Goal: Transaction & Acquisition: Purchase product/service

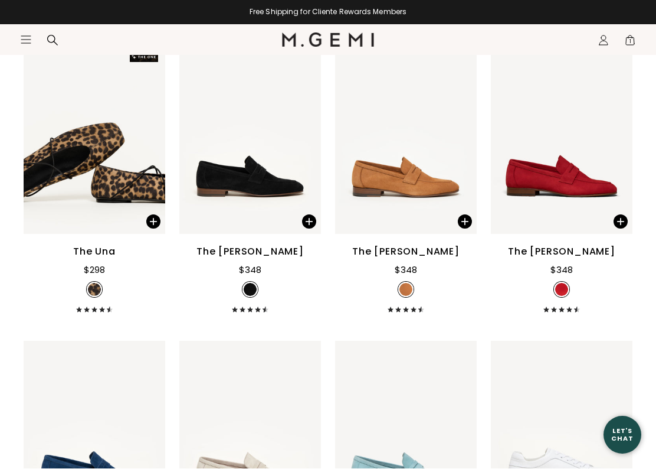
scroll to position [1094, 0]
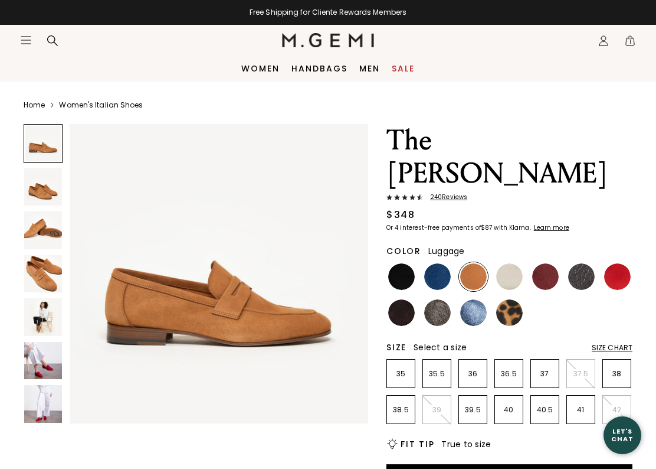
click at [39, 359] on img at bounding box center [43, 361] width 38 height 38
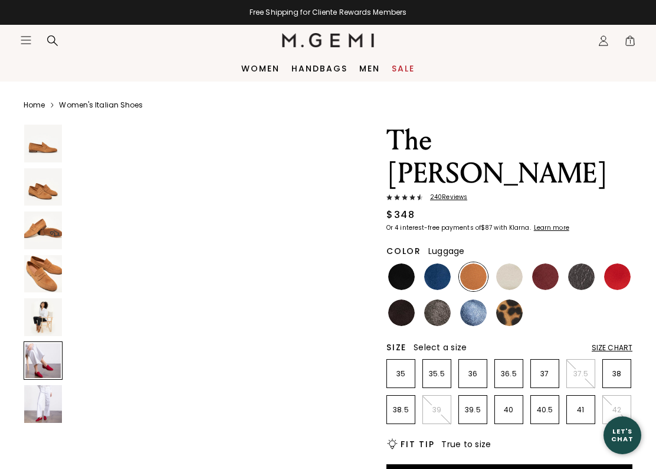
scroll to position [1554, 0]
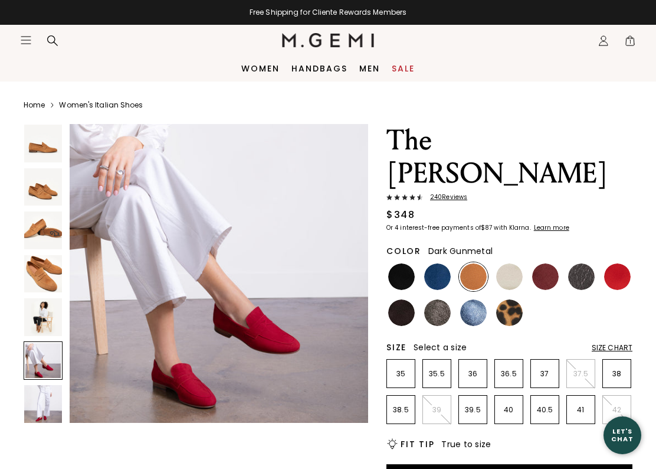
click at [583, 263] on img at bounding box center [581, 276] width 27 height 27
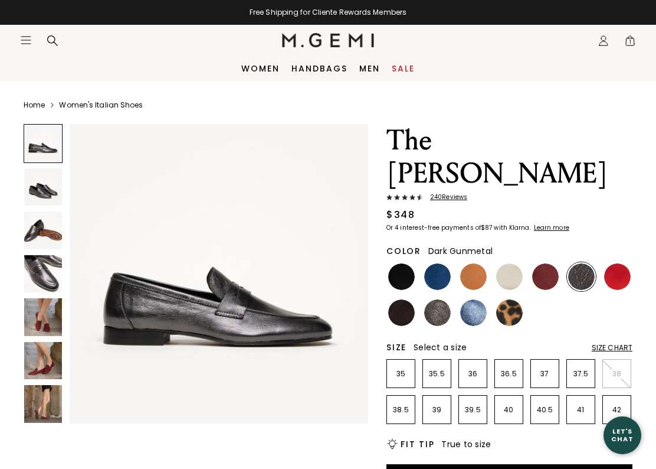
click at [543, 263] on img at bounding box center [545, 276] width 27 height 27
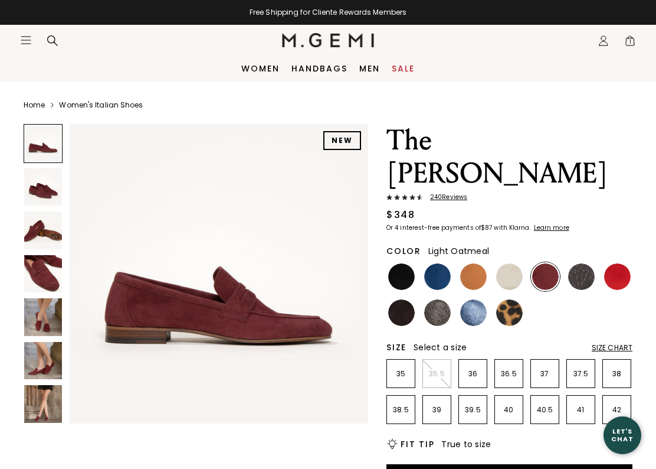
click at [509, 263] on img at bounding box center [509, 276] width 27 height 27
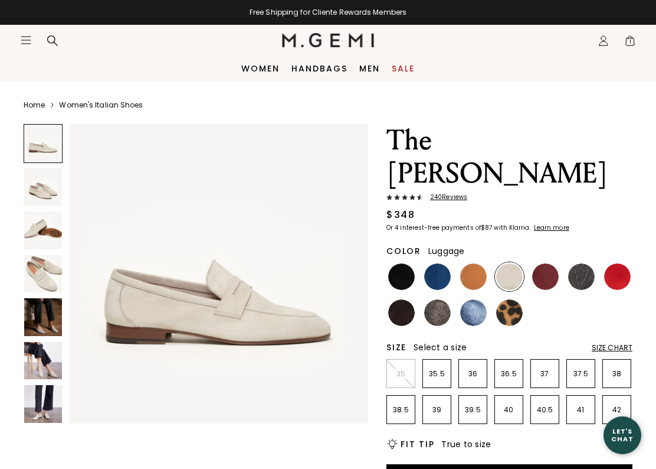
click at [480, 263] on img at bounding box center [473, 276] width 27 height 27
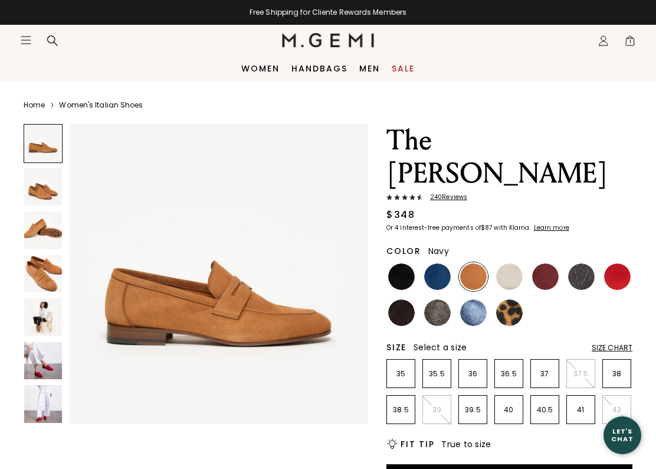
click at [439, 263] on img at bounding box center [437, 276] width 27 height 27
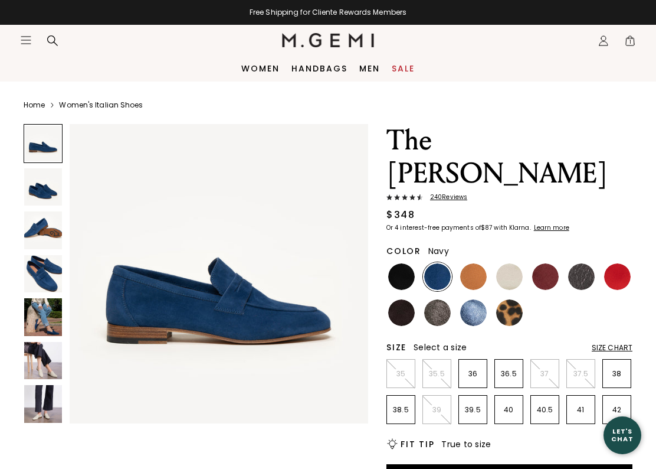
click at [411, 263] on img at bounding box center [401, 276] width 27 height 27
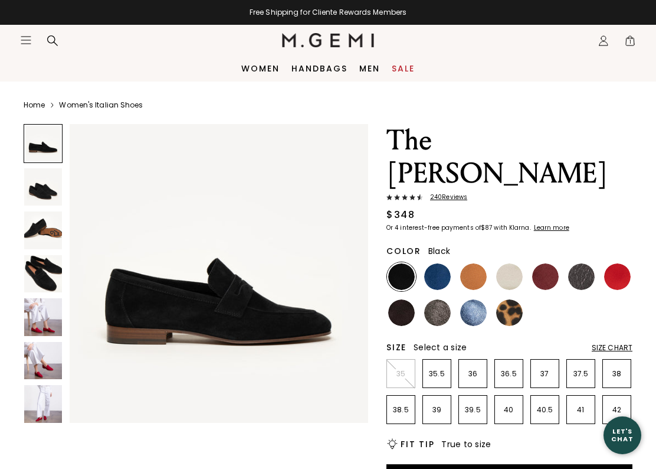
click at [410, 299] on img at bounding box center [401, 312] width 27 height 27
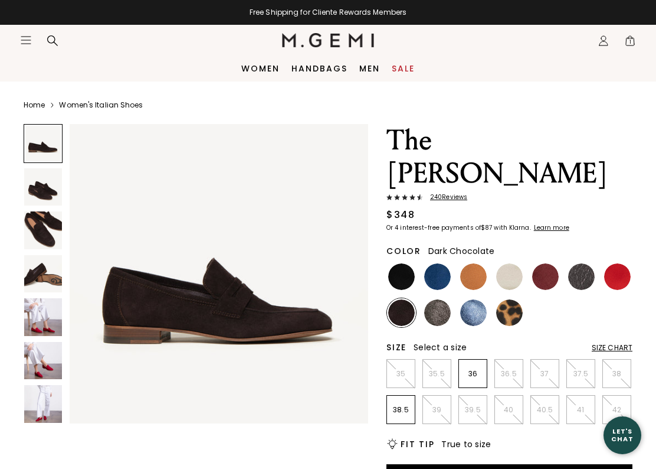
click at [449, 299] on img at bounding box center [437, 312] width 27 height 27
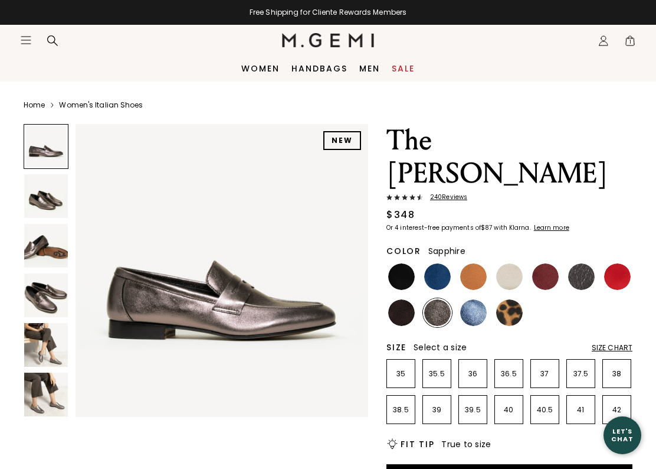
click at [479, 299] on img at bounding box center [473, 312] width 27 height 27
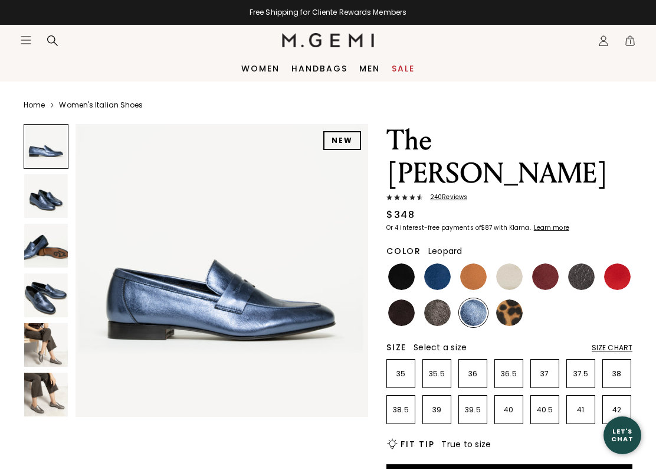
click at [509, 299] on img at bounding box center [509, 312] width 27 height 27
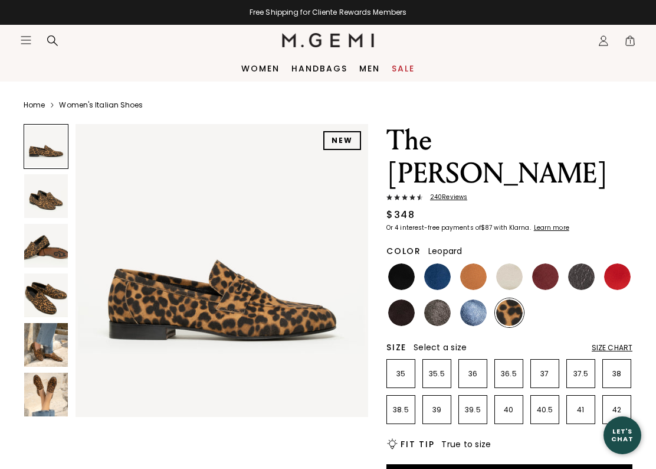
click at [47, 325] on img at bounding box center [46, 345] width 44 height 44
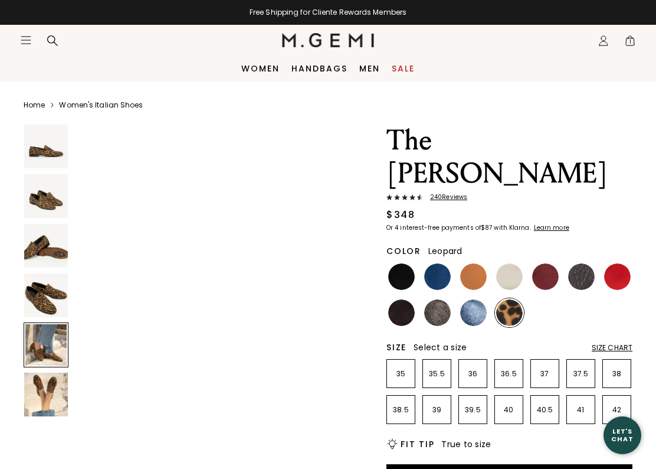
scroll to position [1218, 0]
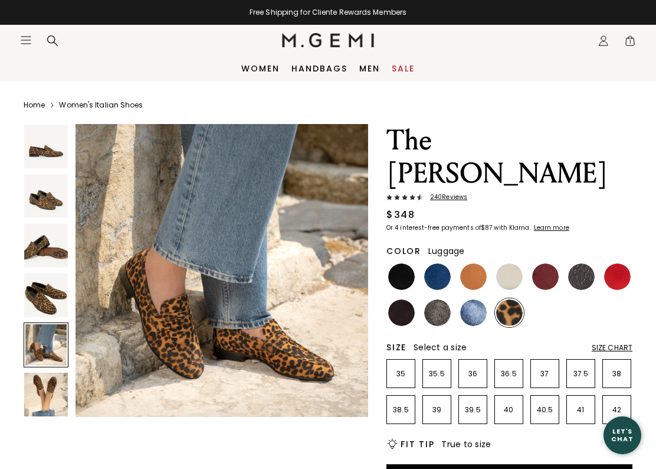
click at [476, 263] on img at bounding box center [473, 276] width 27 height 27
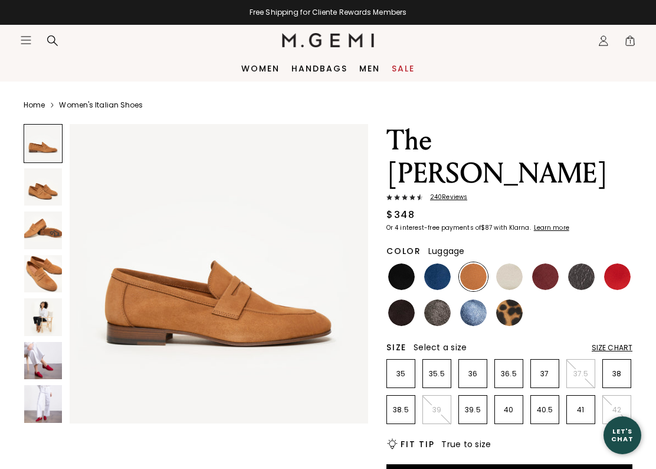
click at [619, 343] on div "Size Chart" at bounding box center [612, 347] width 41 height 9
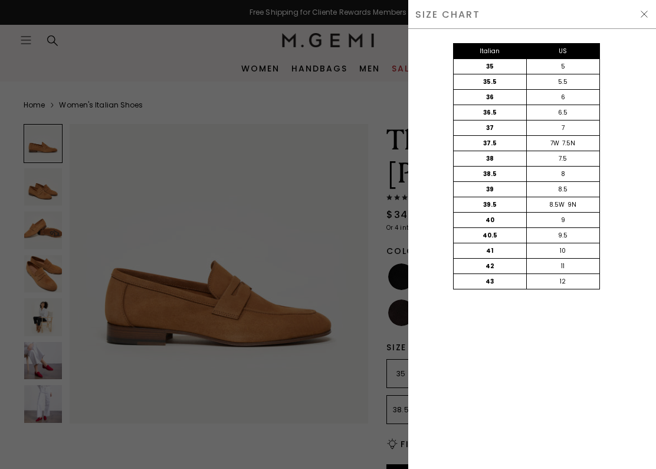
click at [640, 14] on img at bounding box center [644, 13] width 9 height 9
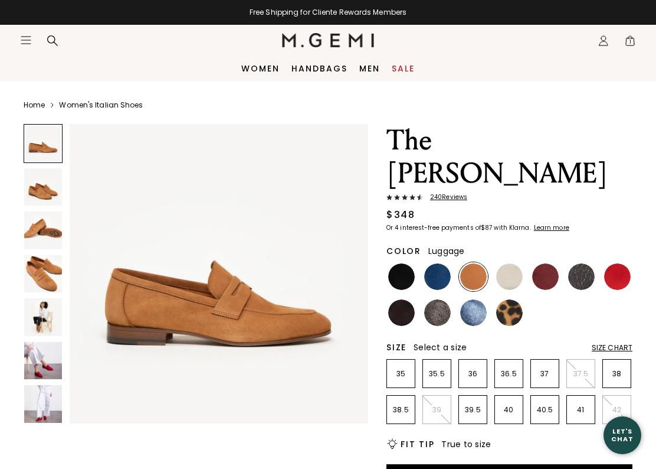
click at [592, 37] on div "Icons/20x20/profile@2x Sign In Orders Rewards Refer a Friend Address Book Call …" at bounding box center [604, 40] width 24 height 31
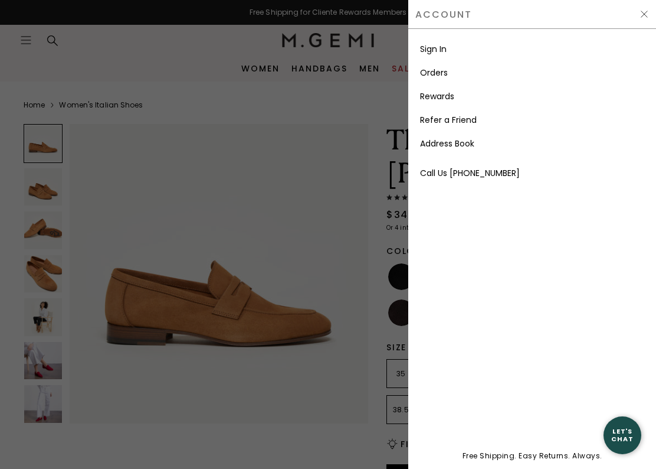
click at [444, 41] on li "Sign In" at bounding box center [532, 49] width 224 height 24
click at [446, 48] on link "Sign In" at bounding box center [433, 49] width 27 height 12
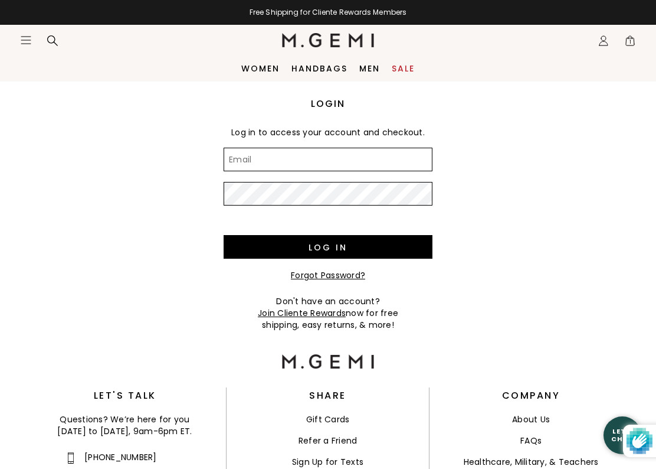
type input "dinaowens1216@gmail.com"
click at [328, 247] on input "Log in" at bounding box center [328, 247] width 209 height 24
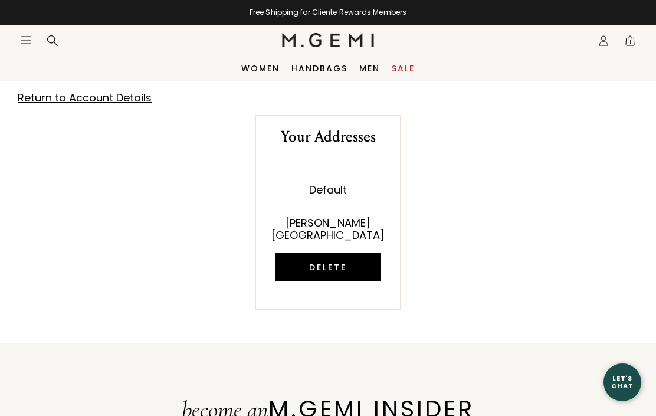
click at [413, 66] on link "Sale" at bounding box center [403, 68] width 23 height 9
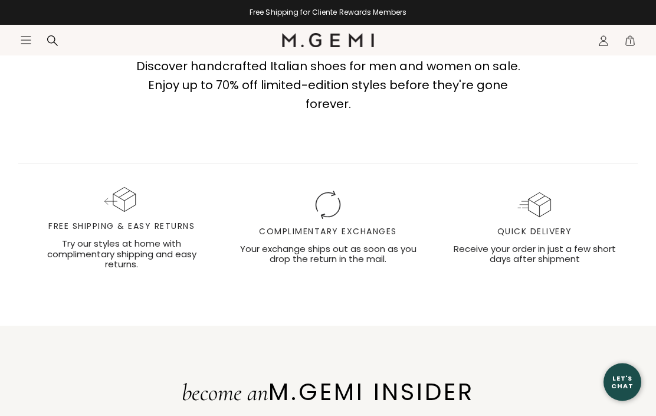
scroll to position [6545, 0]
